Goal: Check status: Check status

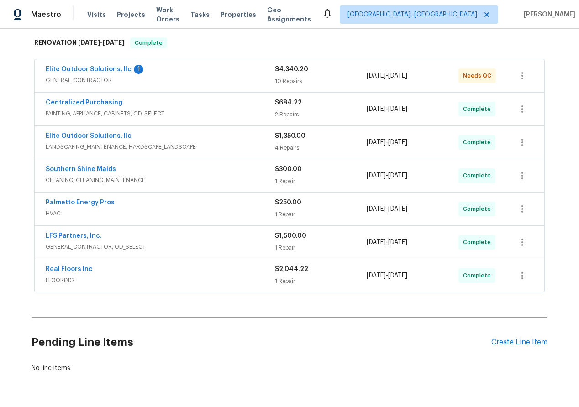
scroll to position [253, 0]
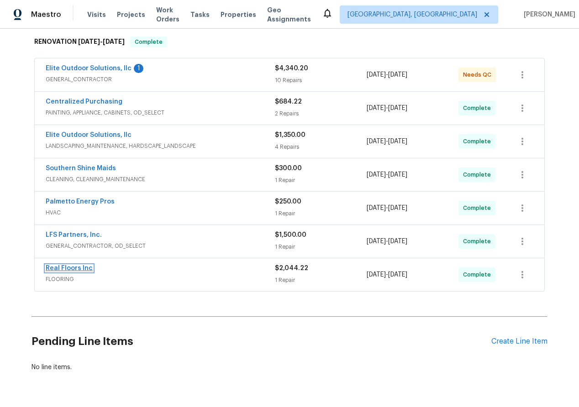
click at [61, 266] on link "Real Floors Inc" at bounding box center [69, 268] width 47 height 6
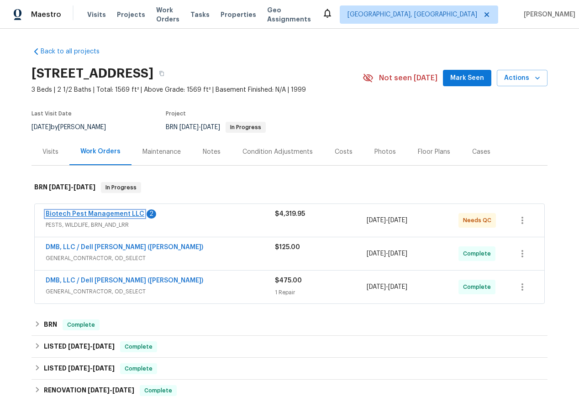
click at [83, 211] on link "Biotech Pest Management LLC" at bounding box center [95, 214] width 99 height 6
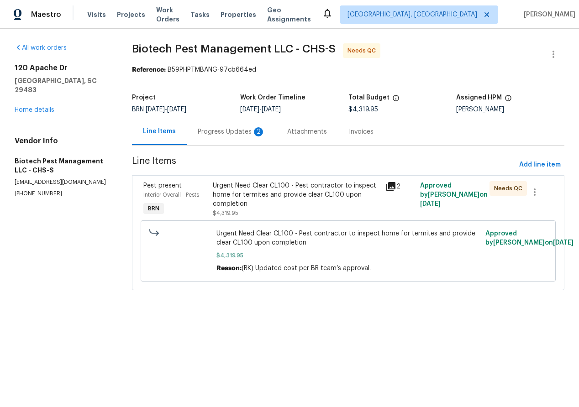
click at [235, 130] on div "Progress Updates 2" at bounding box center [232, 131] width 68 height 9
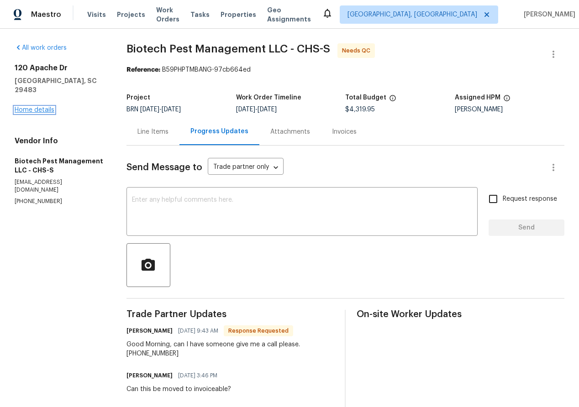
click at [41, 107] on link "Home details" at bounding box center [35, 110] width 40 height 6
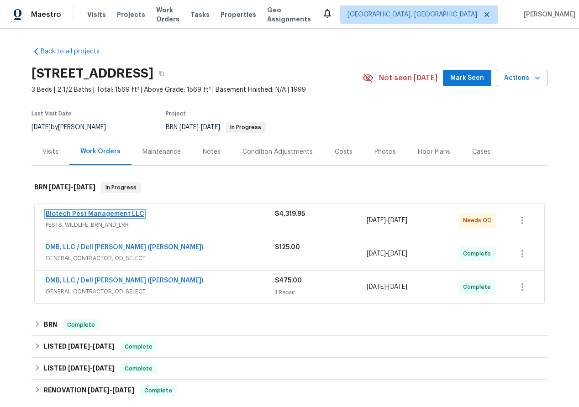
click at [95, 212] on link "Biotech Pest Management LLC" at bounding box center [95, 214] width 99 height 6
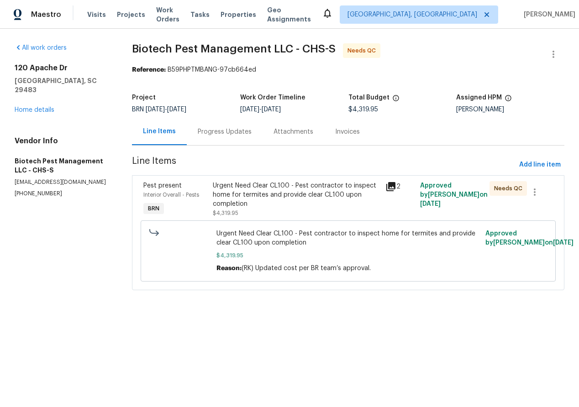
click at [280, 135] on div "Attachments" at bounding box center [293, 131] width 40 height 9
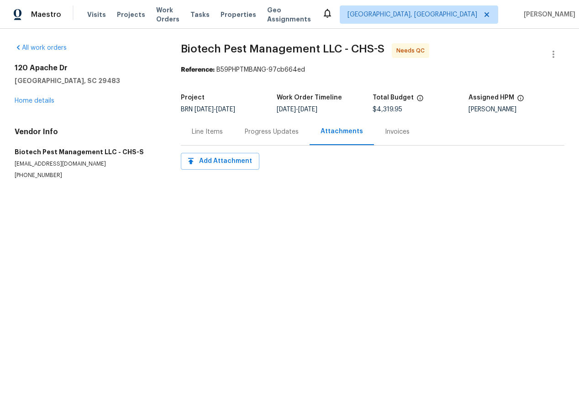
click at [263, 132] on div "Progress Updates" at bounding box center [272, 131] width 54 height 9
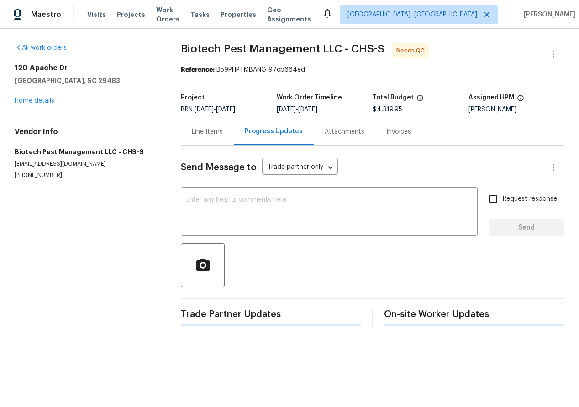
click at [245, 130] on div "Progress Updates" at bounding box center [274, 131] width 58 height 9
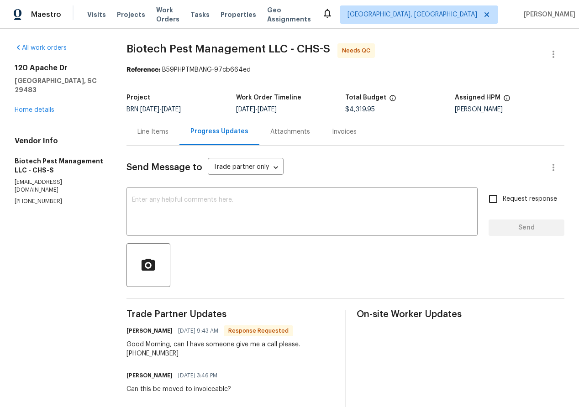
click at [158, 128] on div "Line Items" at bounding box center [152, 131] width 31 height 9
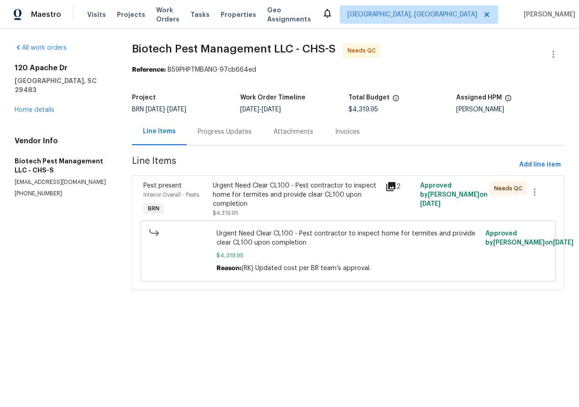
click at [233, 130] on div "Progress Updates" at bounding box center [225, 131] width 54 height 9
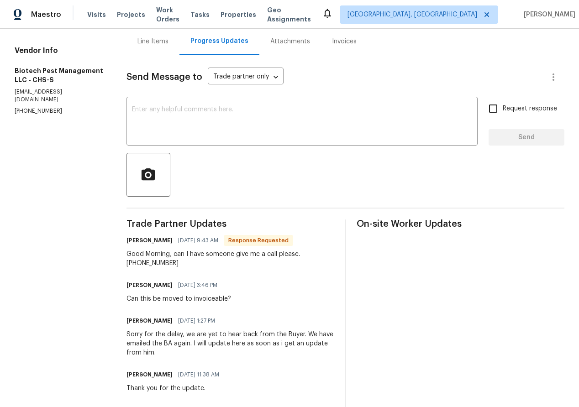
scroll to position [51, 0]
